Goal: Transaction & Acquisition: Purchase product/service

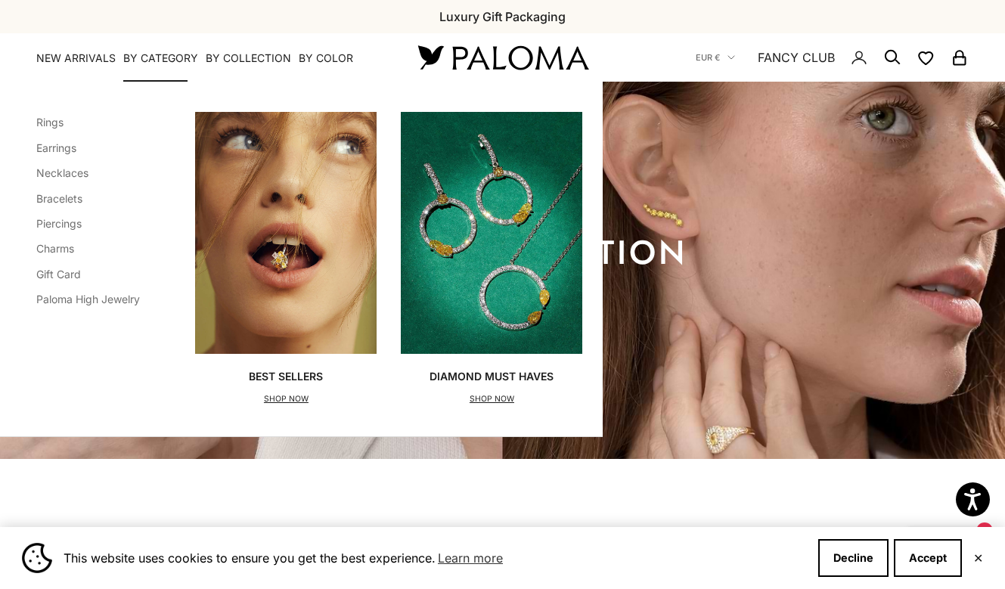
click at [293, 395] on p "SHOP NOW" at bounding box center [286, 399] width 74 height 15
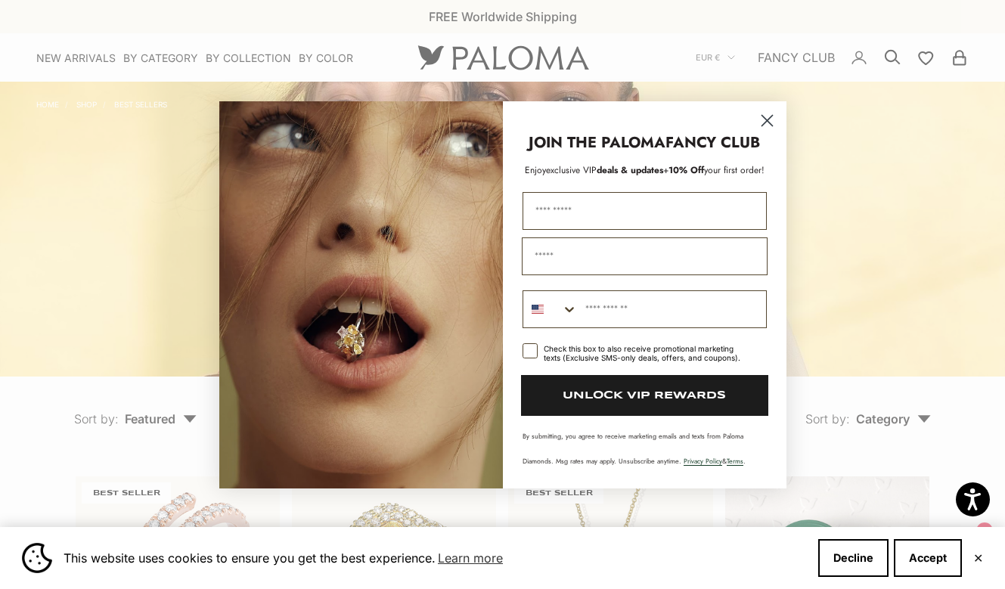
click at [767, 116] on circle "Close dialog" at bounding box center [766, 119] width 25 height 25
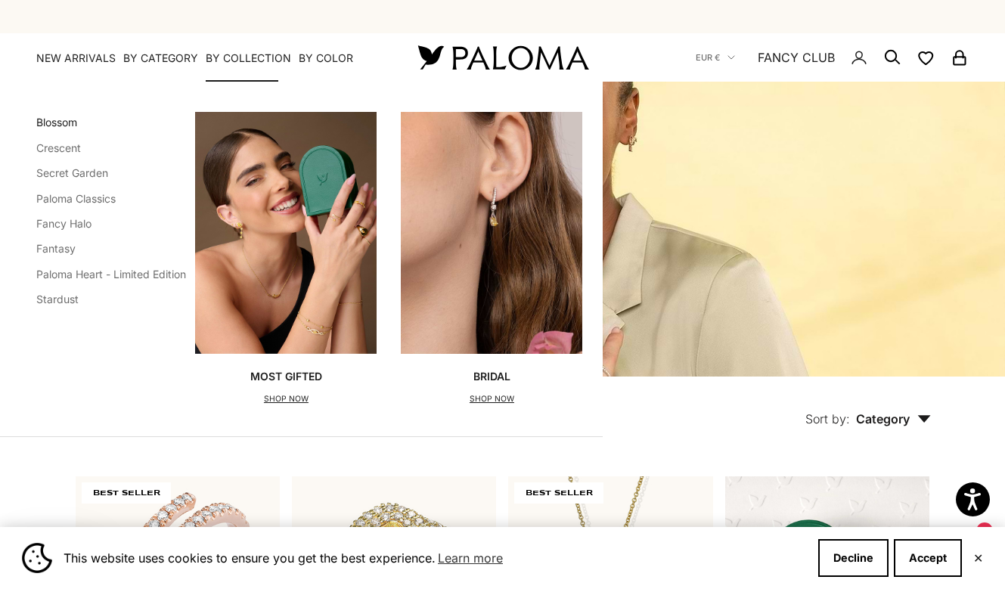
click at [63, 126] on link "Blossom" at bounding box center [56, 122] width 41 height 13
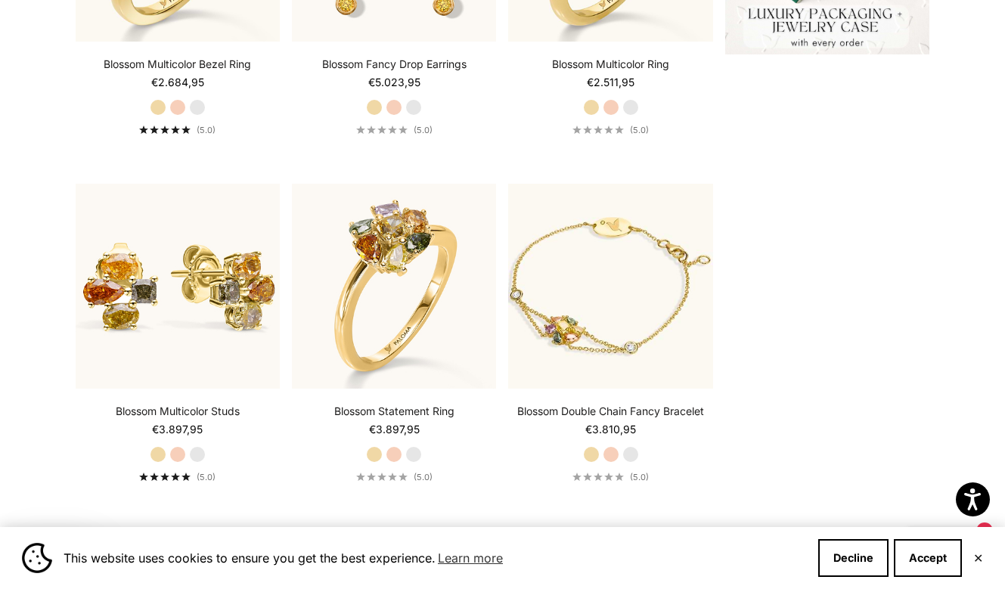
scroll to position [642, 0]
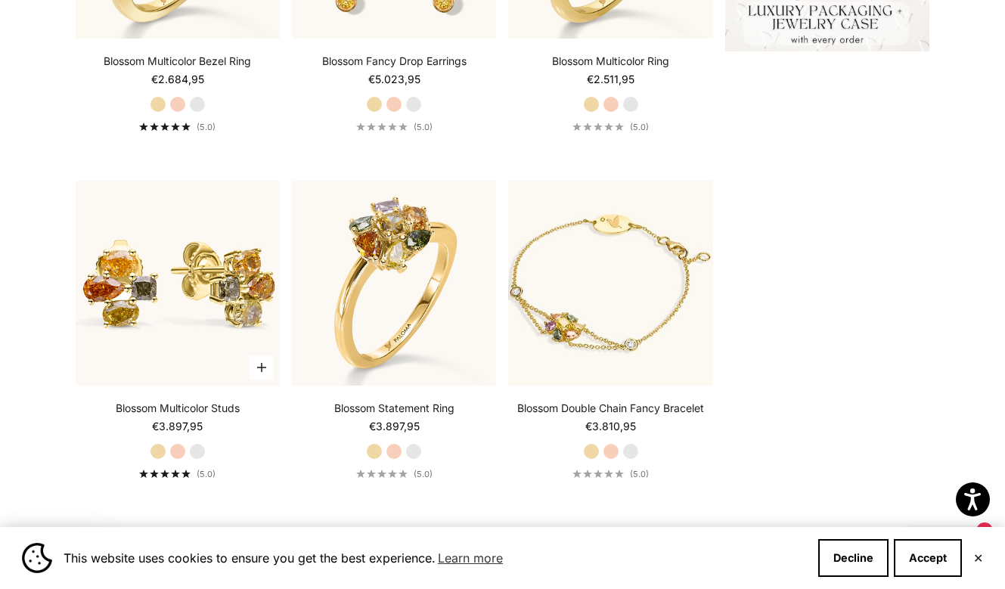
click at [194, 451] on label "White Gold" at bounding box center [197, 451] width 17 height 17
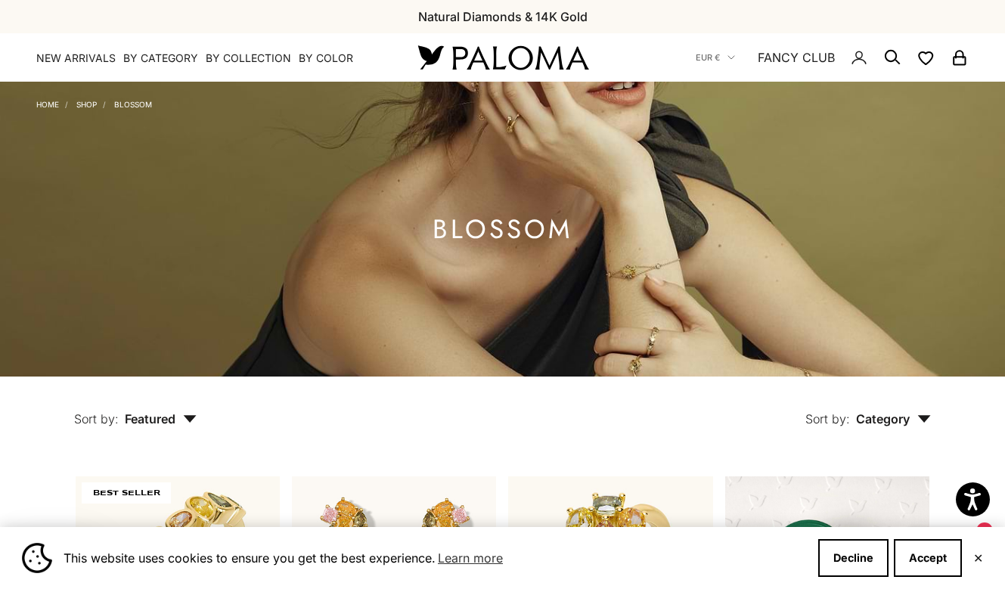
scroll to position [0, 0]
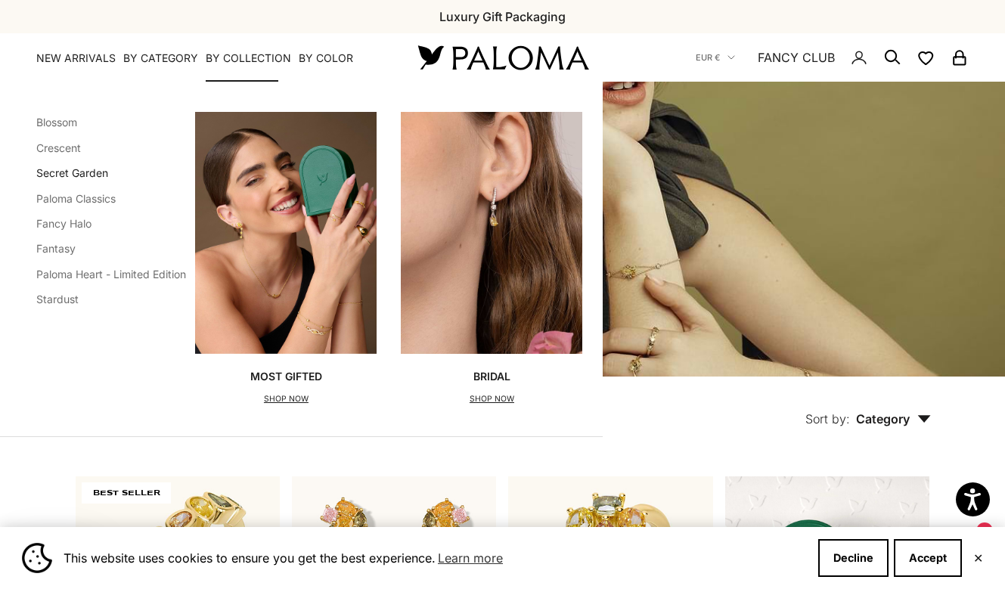
click at [91, 173] on link "Secret Garden" at bounding box center [72, 172] width 72 height 13
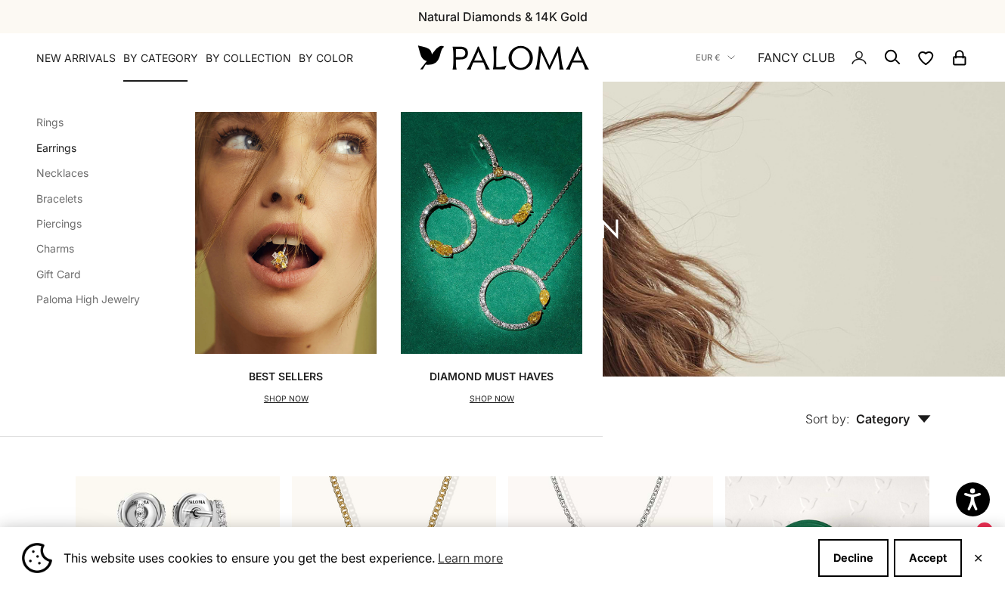
click at [64, 151] on link "Earrings" at bounding box center [56, 147] width 40 height 13
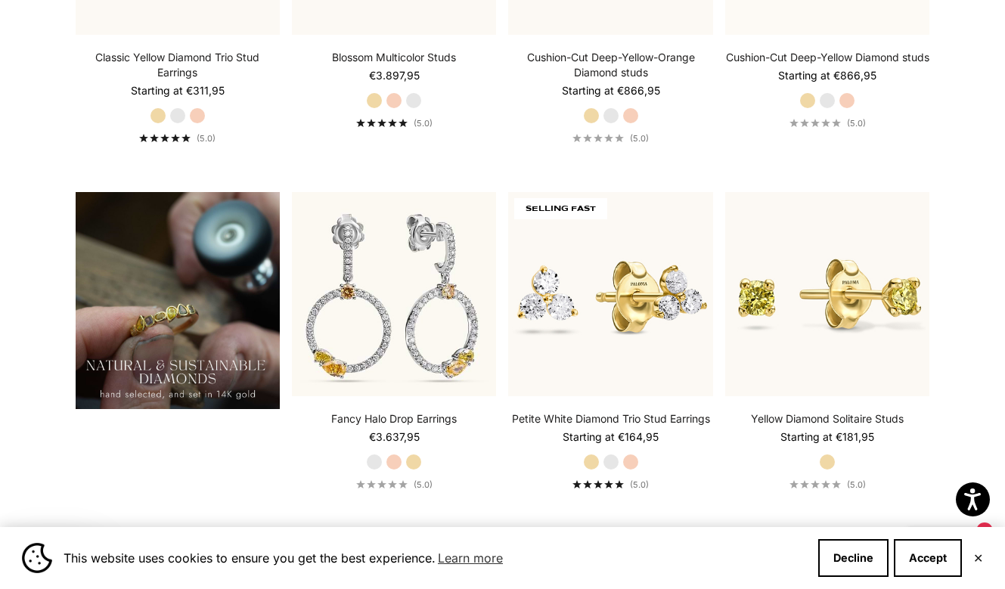
scroll to position [1487, 0]
